Goal: Obtain resource: Download file/media

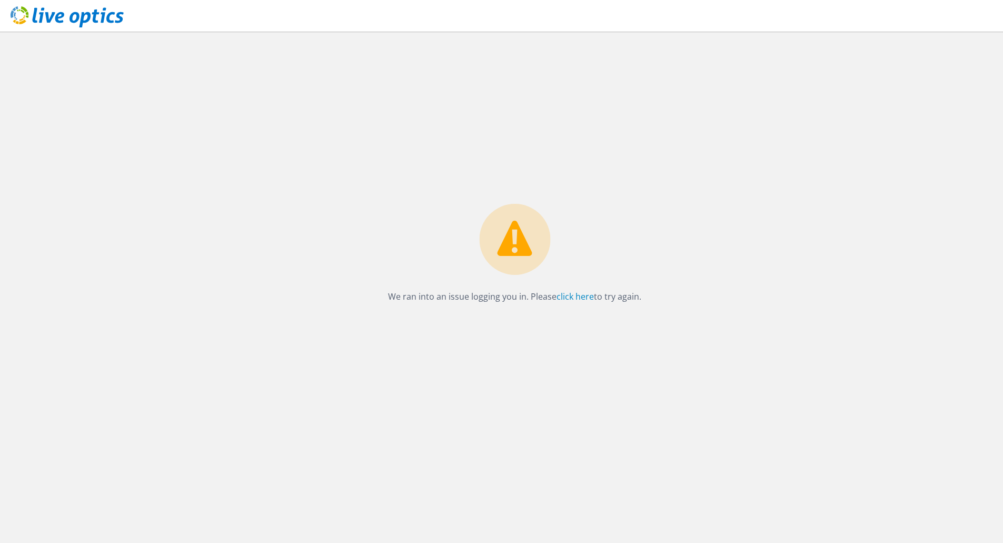
click at [141, 17] on header at bounding box center [501, 16] width 1003 height 32
click at [410, 295] on p "We ran into an issue logging you in. Please click here to try again." at bounding box center [514, 296] width 253 height 15
click at [463, 299] on p "We ran into an issue logging you in. Please click here to try again." at bounding box center [514, 296] width 253 height 15
click at [517, 298] on p "We ran into an issue logging you in. Please click here to try again." at bounding box center [514, 296] width 253 height 15
click at [577, 297] on link "click here" at bounding box center [575, 297] width 37 height 12
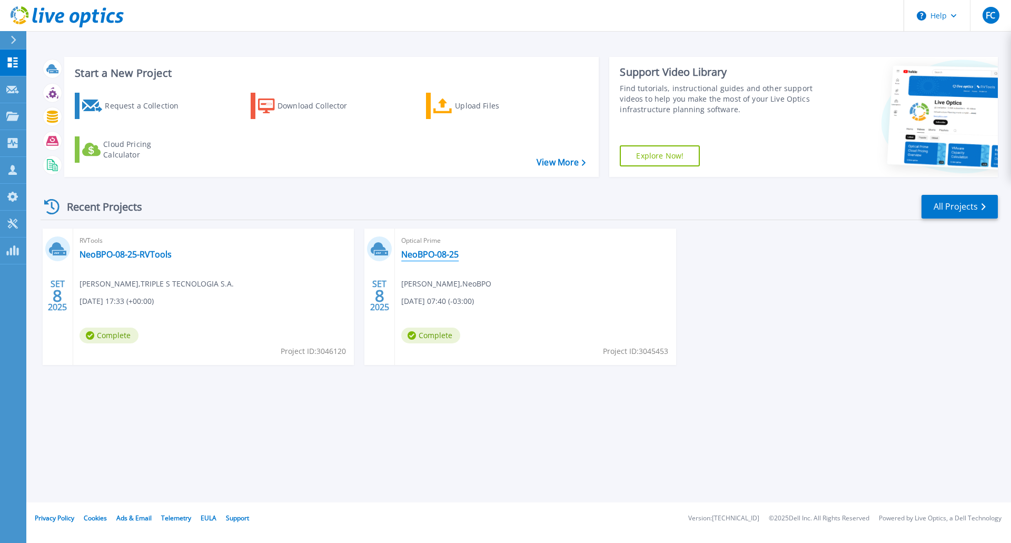
click at [448, 252] on link "NeoBPO-08-25" at bounding box center [429, 254] width 57 height 11
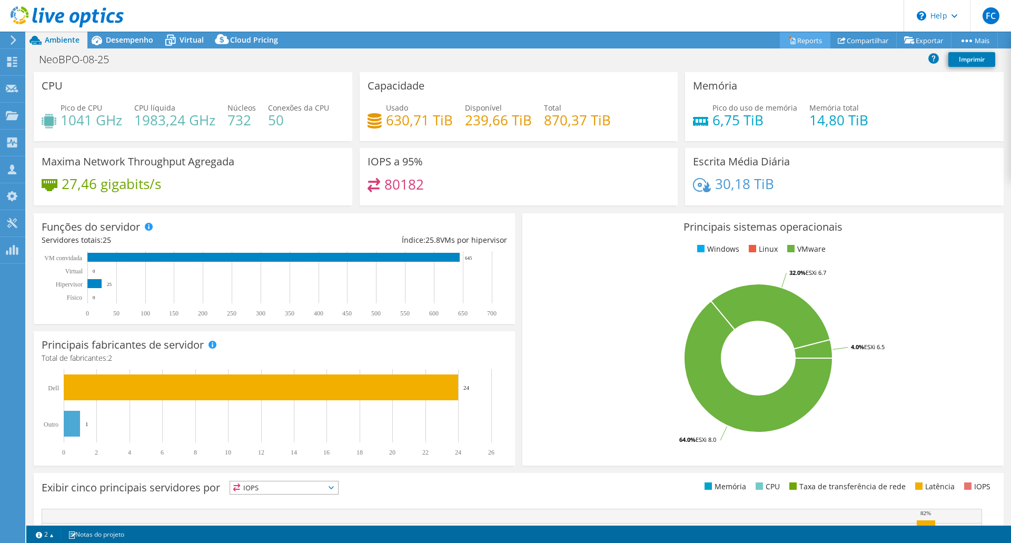
click at [790, 38] on link "Reports" at bounding box center [805, 40] width 51 height 16
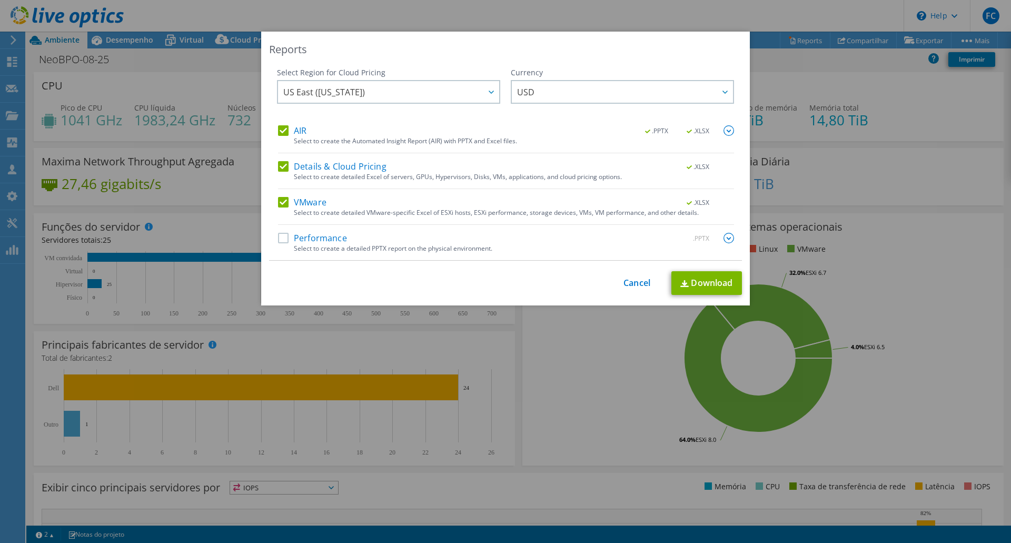
click at [279, 238] on label "Performance" at bounding box center [312, 238] width 69 height 11
click at [0, 0] on input "Performance" at bounding box center [0, 0] width 0 height 0
click at [707, 281] on link "Download" at bounding box center [707, 283] width 71 height 24
click at [631, 283] on link "Cancel" at bounding box center [637, 283] width 27 height 10
